Goal: Check status: Check status

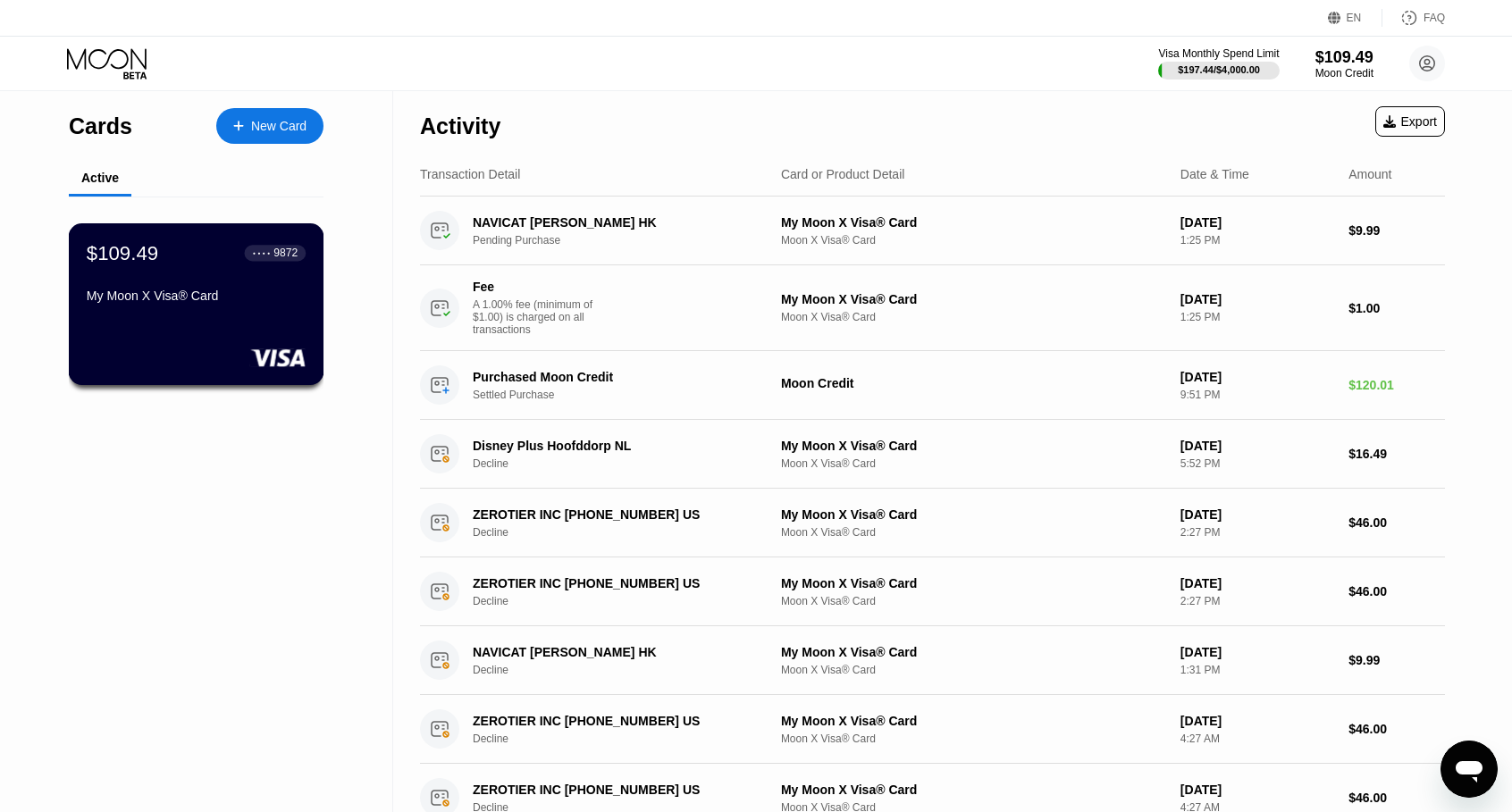
click at [204, 278] on div "$109.49 ● ● ● ● 9872 My Moon X Visa® Card" at bounding box center [197, 275] width 219 height 68
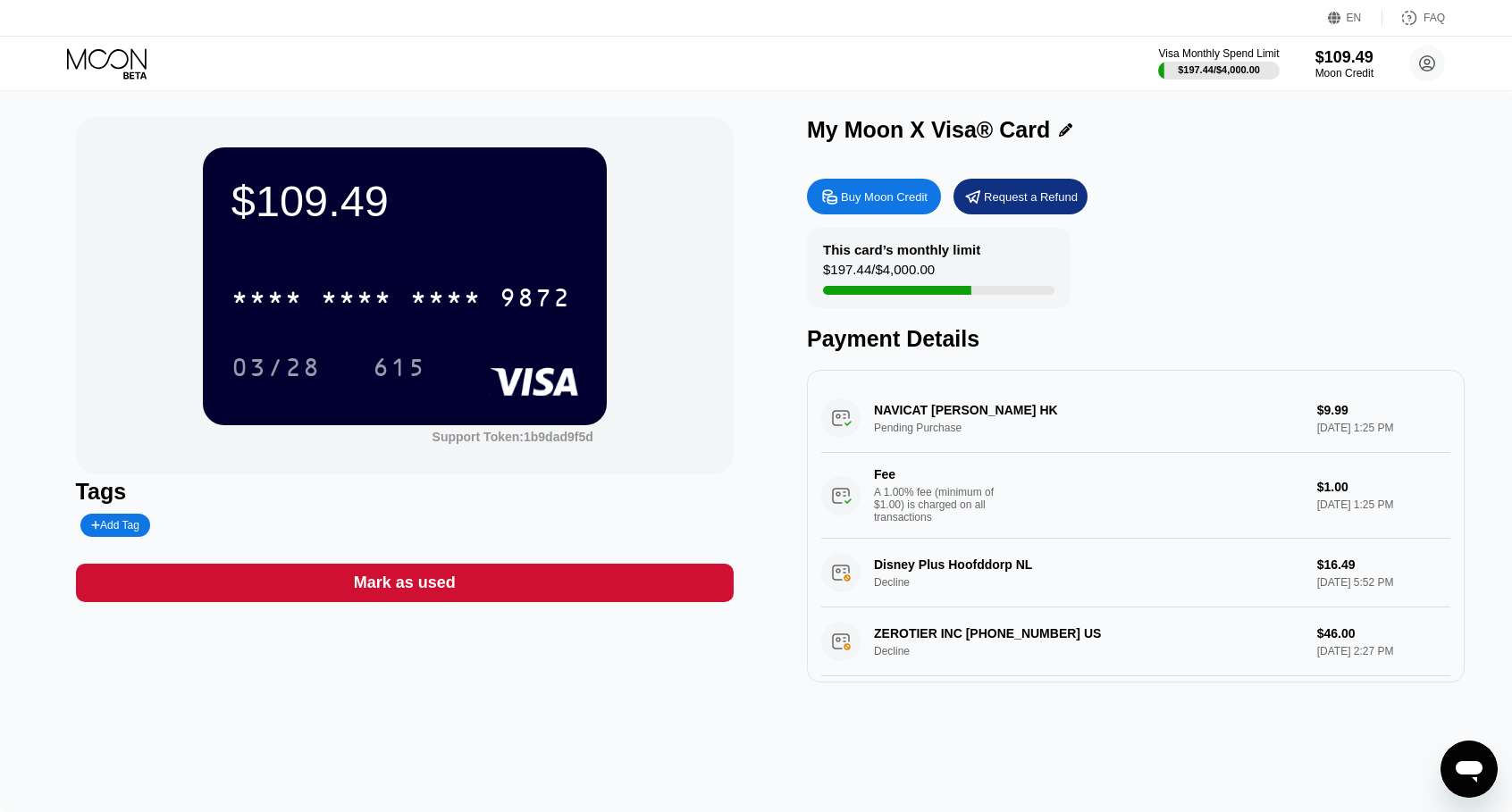
click at [360, 298] on div "* * * *" at bounding box center [356, 300] width 71 height 29
